Goal: Task Accomplishment & Management: Complete application form

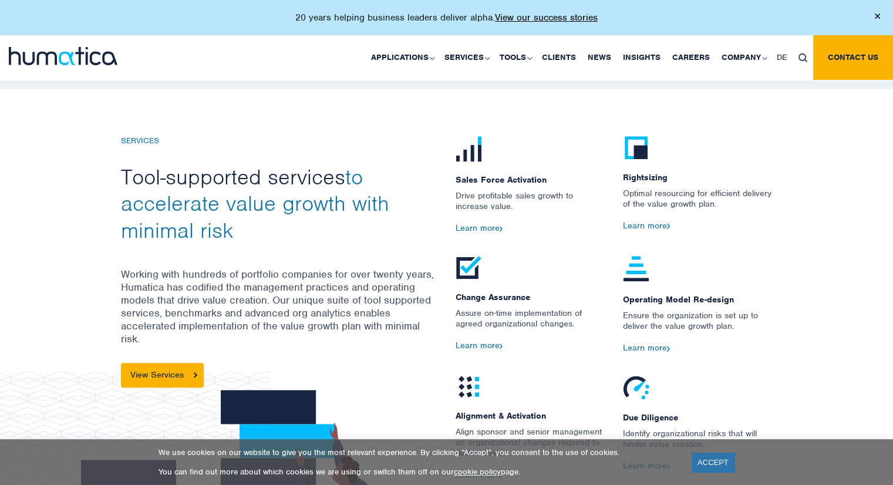
scroll to position [1232, 0]
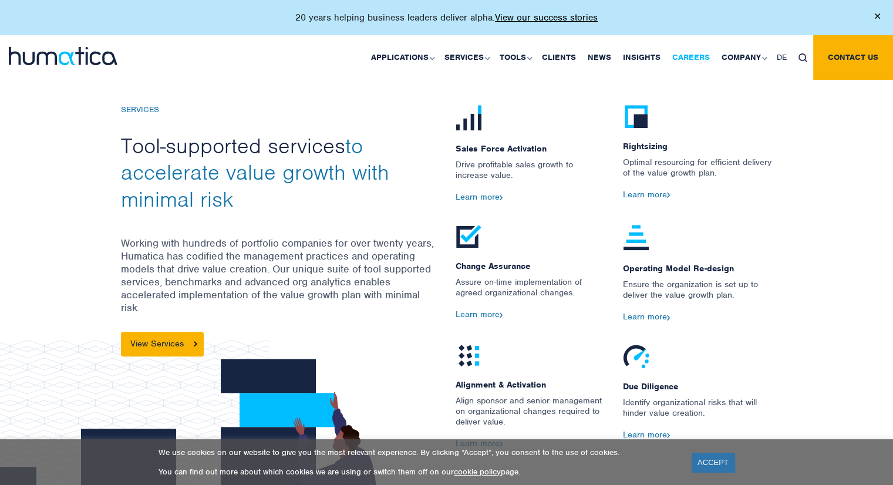
click at [687, 51] on link "Careers" at bounding box center [690, 57] width 49 height 45
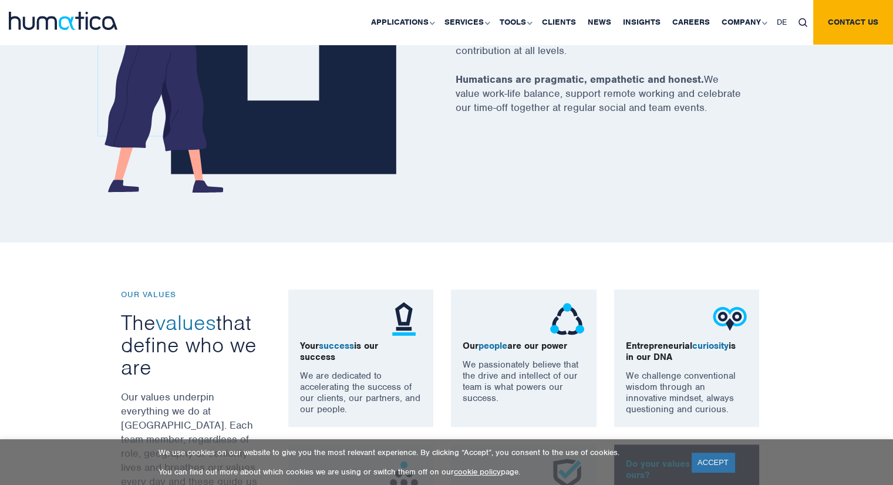
scroll to position [822, 0]
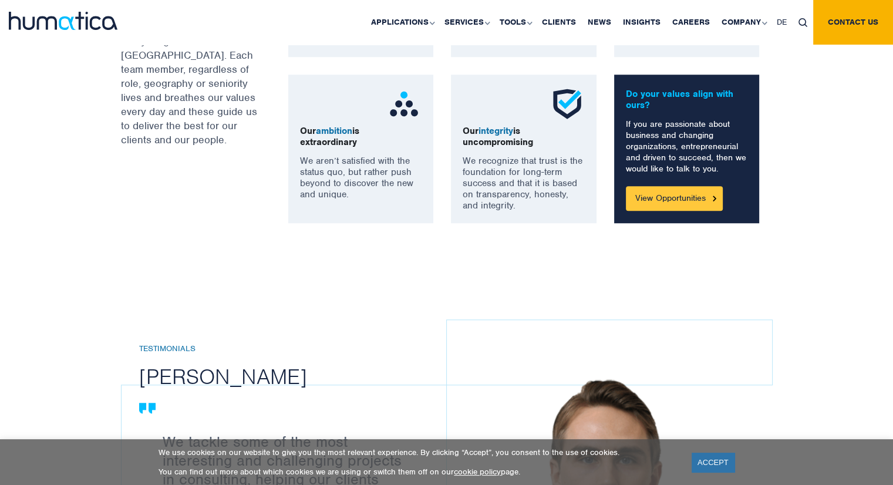
click at [657, 198] on link "View Opportunities" at bounding box center [674, 198] width 97 height 25
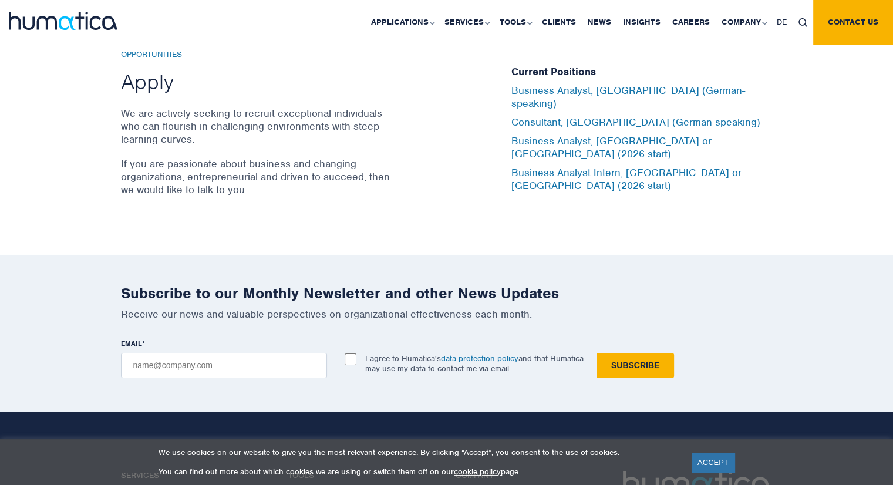
scroll to position [3911, 0]
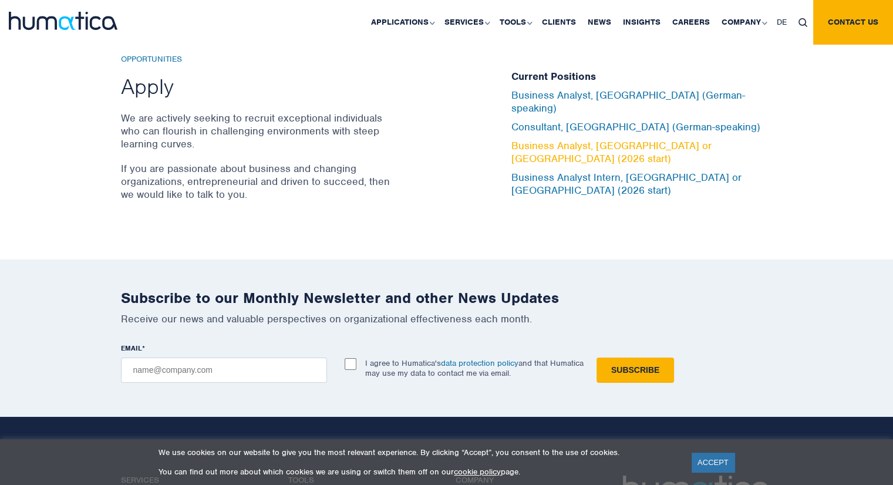
click at [633, 147] on link "Business Analyst, [GEOGRAPHIC_DATA] or [GEOGRAPHIC_DATA] (2026 start)" at bounding box center [611, 152] width 200 height 26
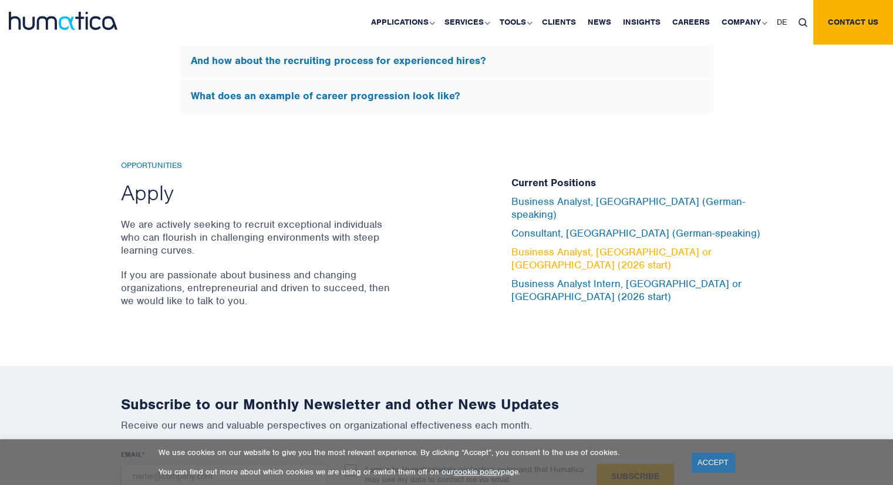
scroll to position [3793, 0]
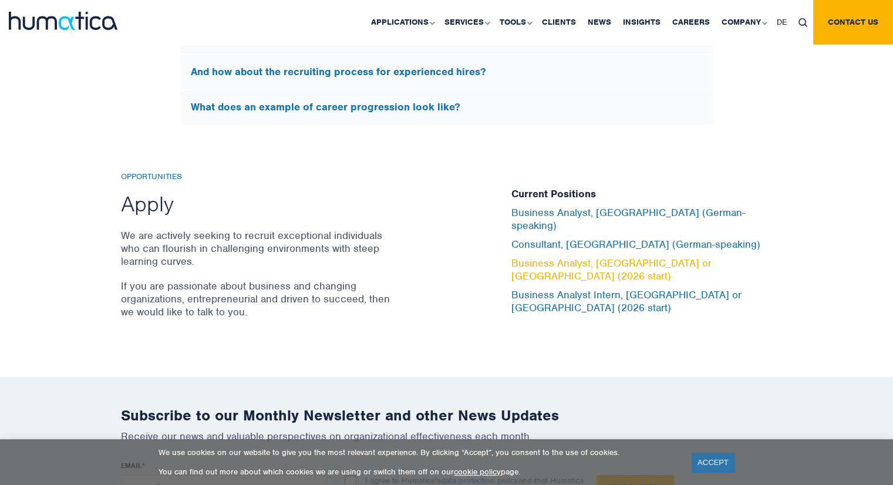
click at [616, 266] on link "Business Analyst, [GEOGRAPHIC_DATA] or [GEOGRAPHIC_DATA] (2026 start)" at bounding box center [611, 269] width 200 height 26
